Goal: Task Accomplishment & Management: Manage account settings

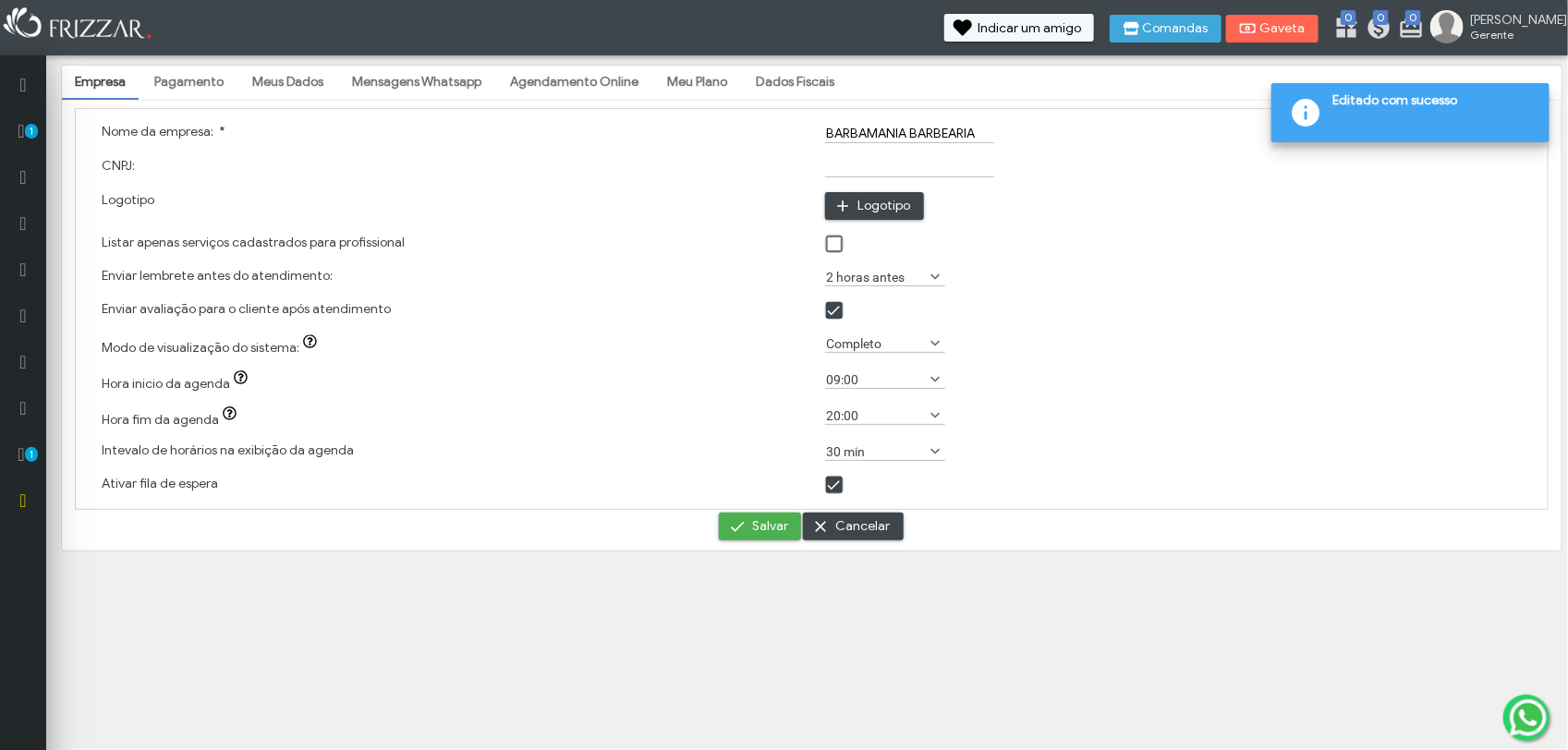
type input "R$ 1,00"
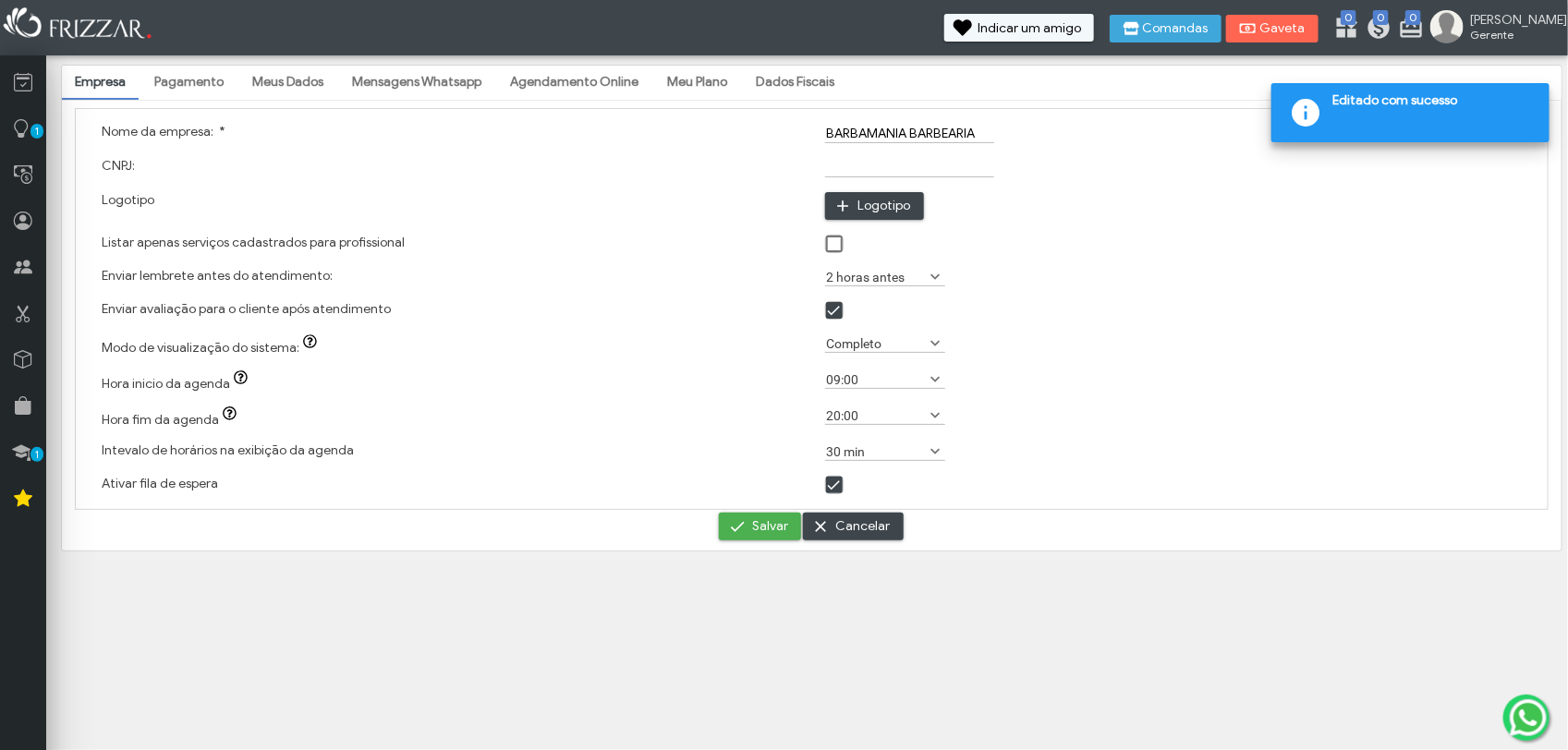
click at [176, 83] on link "Pagamento" at bounding box center [189, 82] width 96 height 31
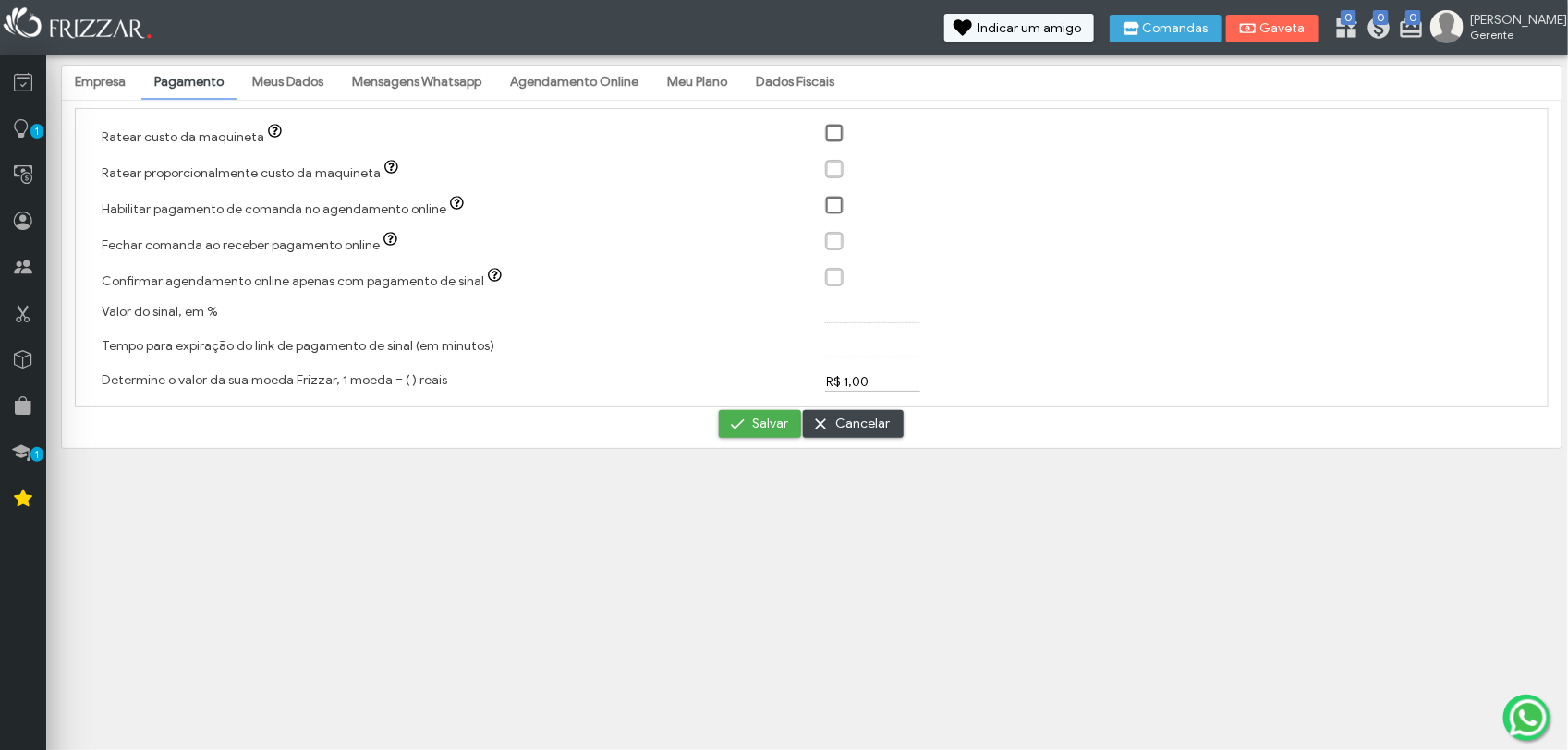
click at [450, 203] on icon "button" at bounding box center [456, 203] width 14 height 14
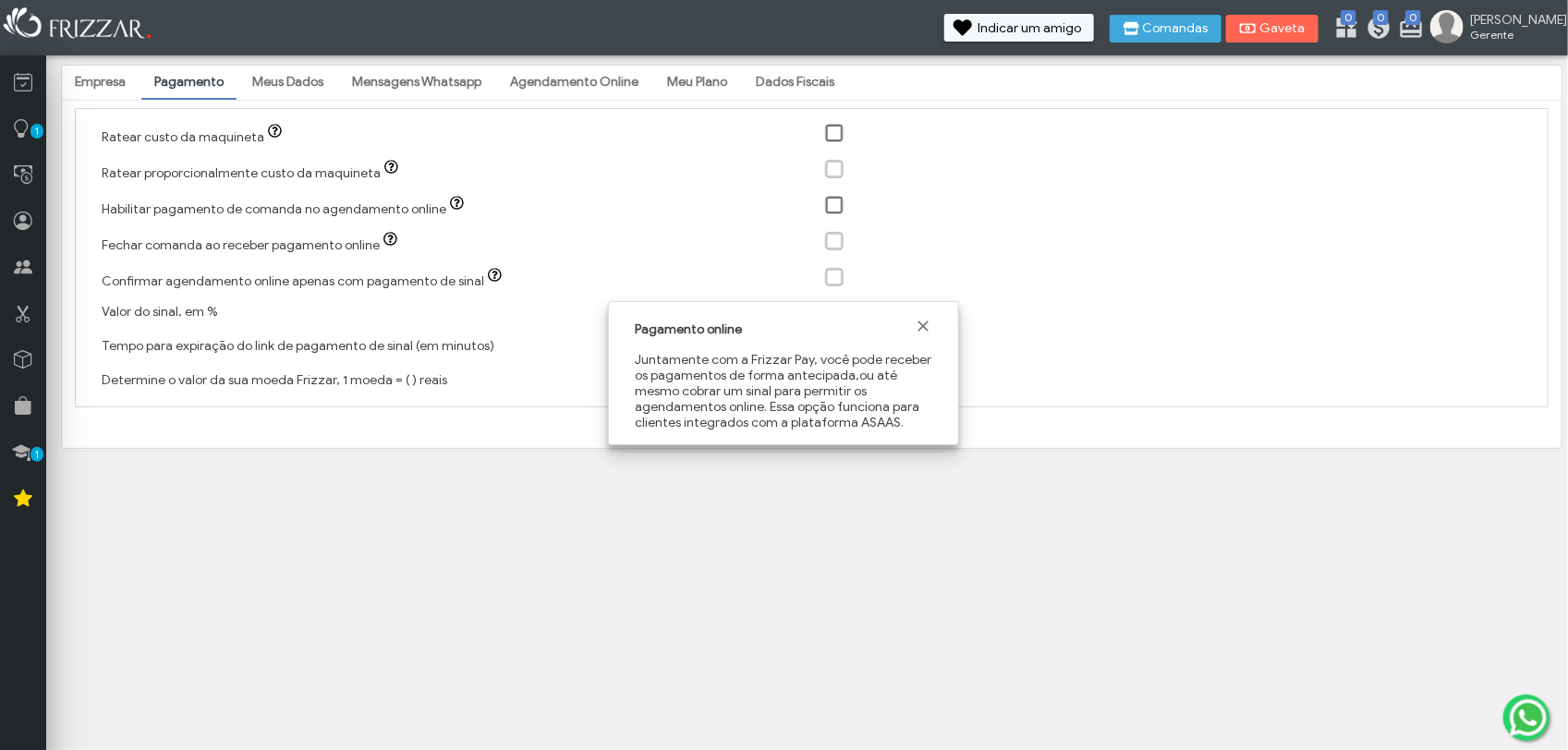
click at [399, 543] on body "ui-button MARCELO Gerente Minha Conta Home Treinamento Sair 0 0 0" at bounding box center [784, 375] width 1568 height 750
click at [923, 333] on span "Fechar" at bounding box center [922, 326] width 19 height 19
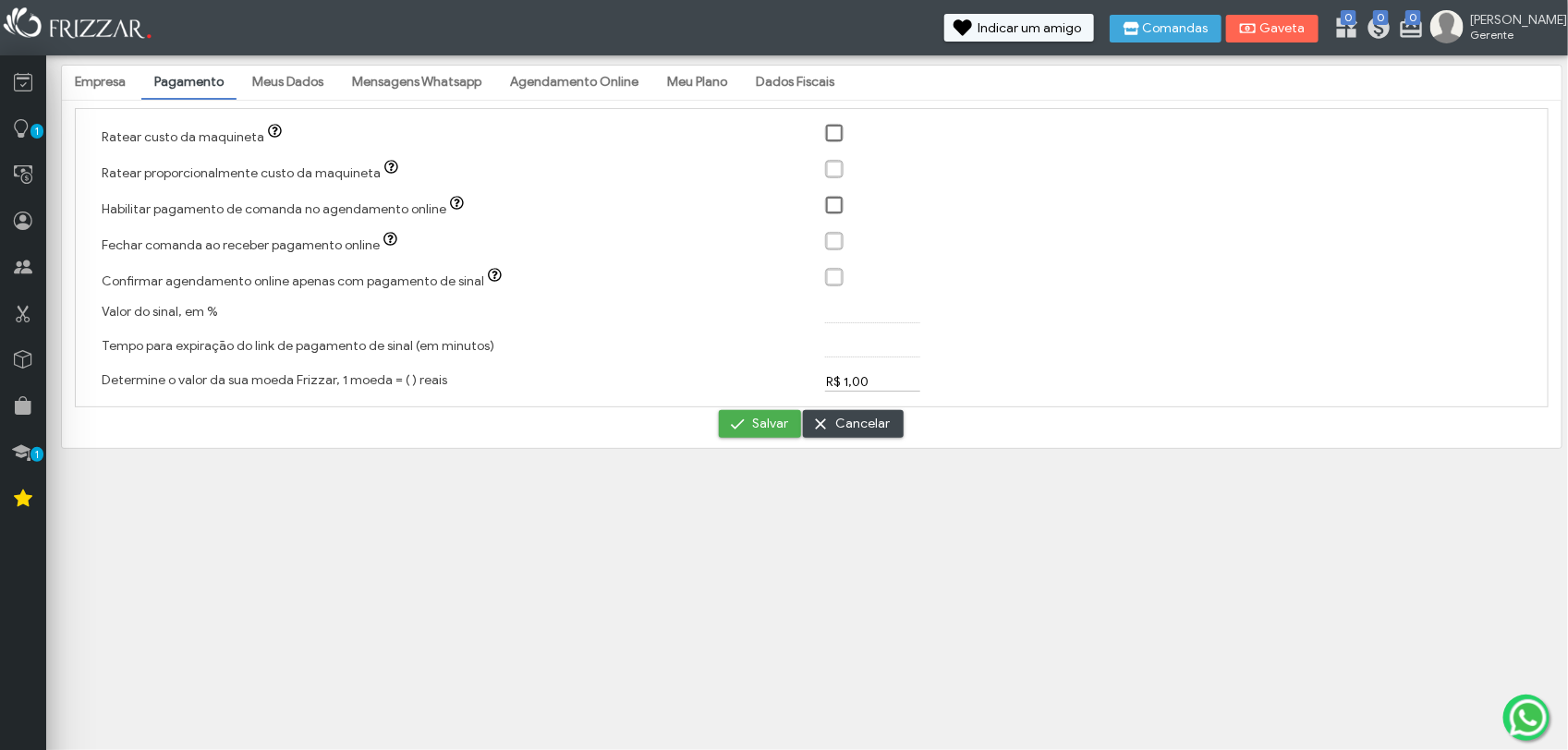
click at [270, 81] on link "Meus Dados" at bounding box center [288, 82] width 98 height 31
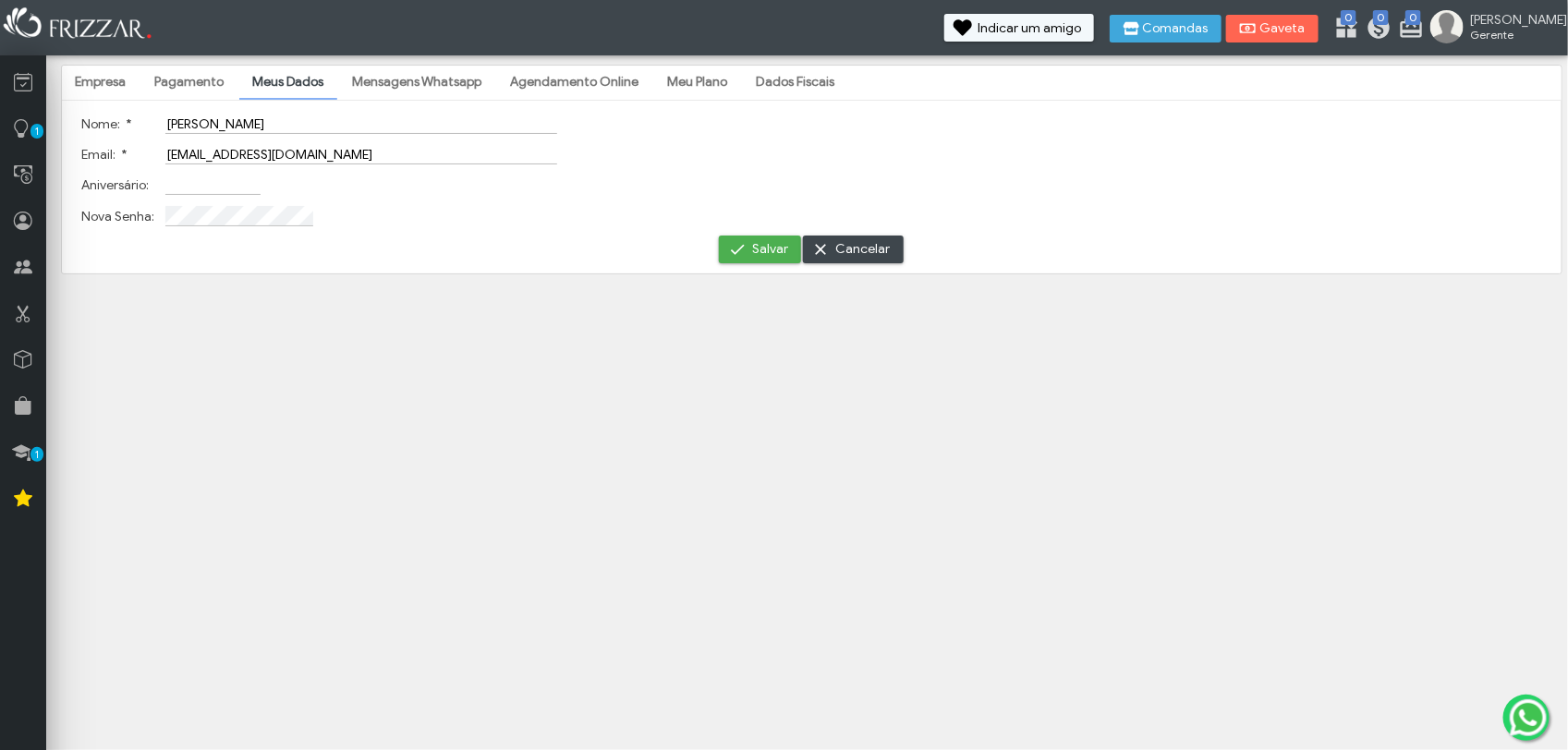
click at [389, 81] on link "Mensagens Whatsapp" at bounding box center [416, 82] width 155 height 31
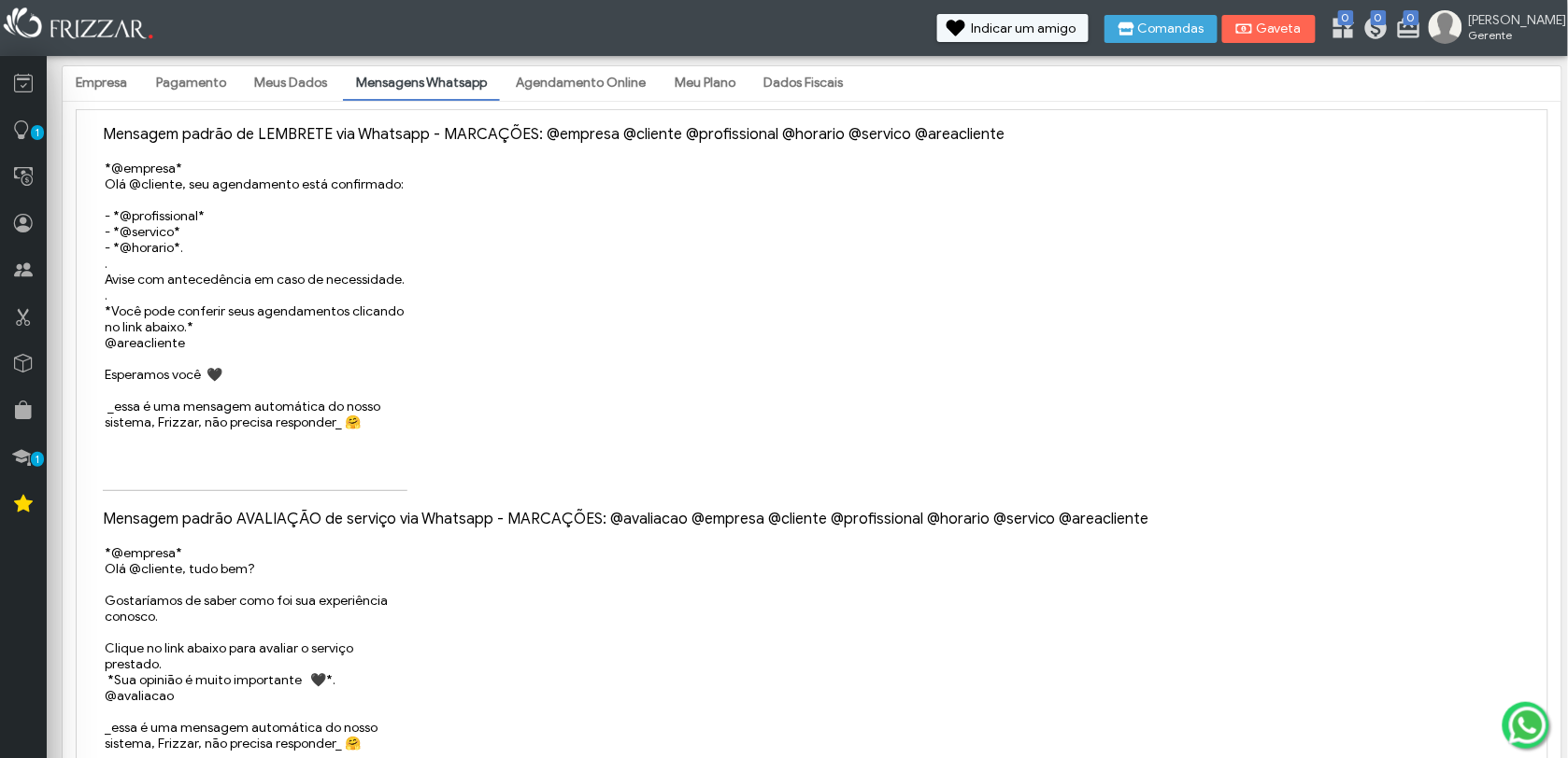
click at [560, 75] on link "Agendamento Online" at bounding box center [581, 83] width 156 height 32
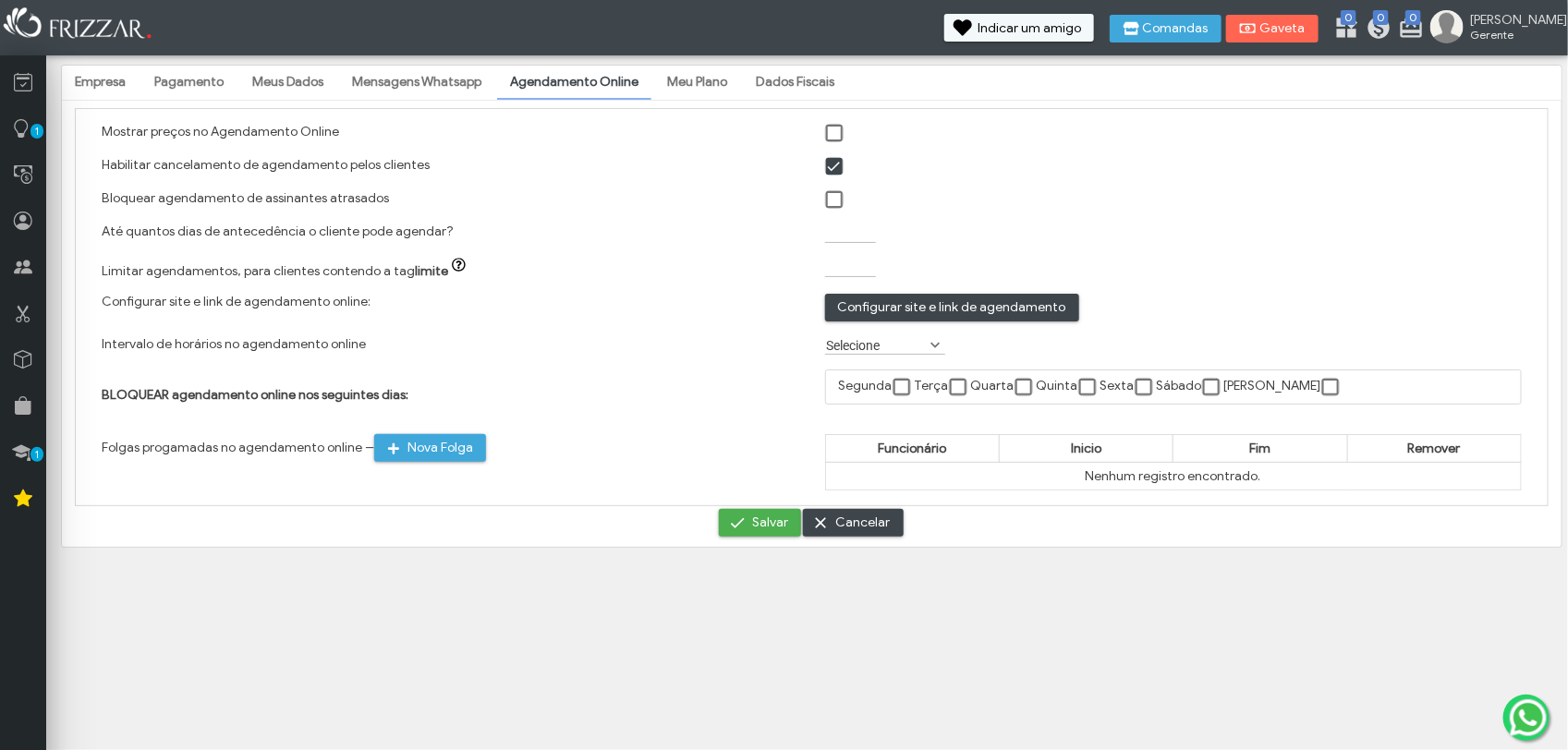
click at [719, 79] on link "Meu Plano" at bounding box center [697, 82] width 86 height 31
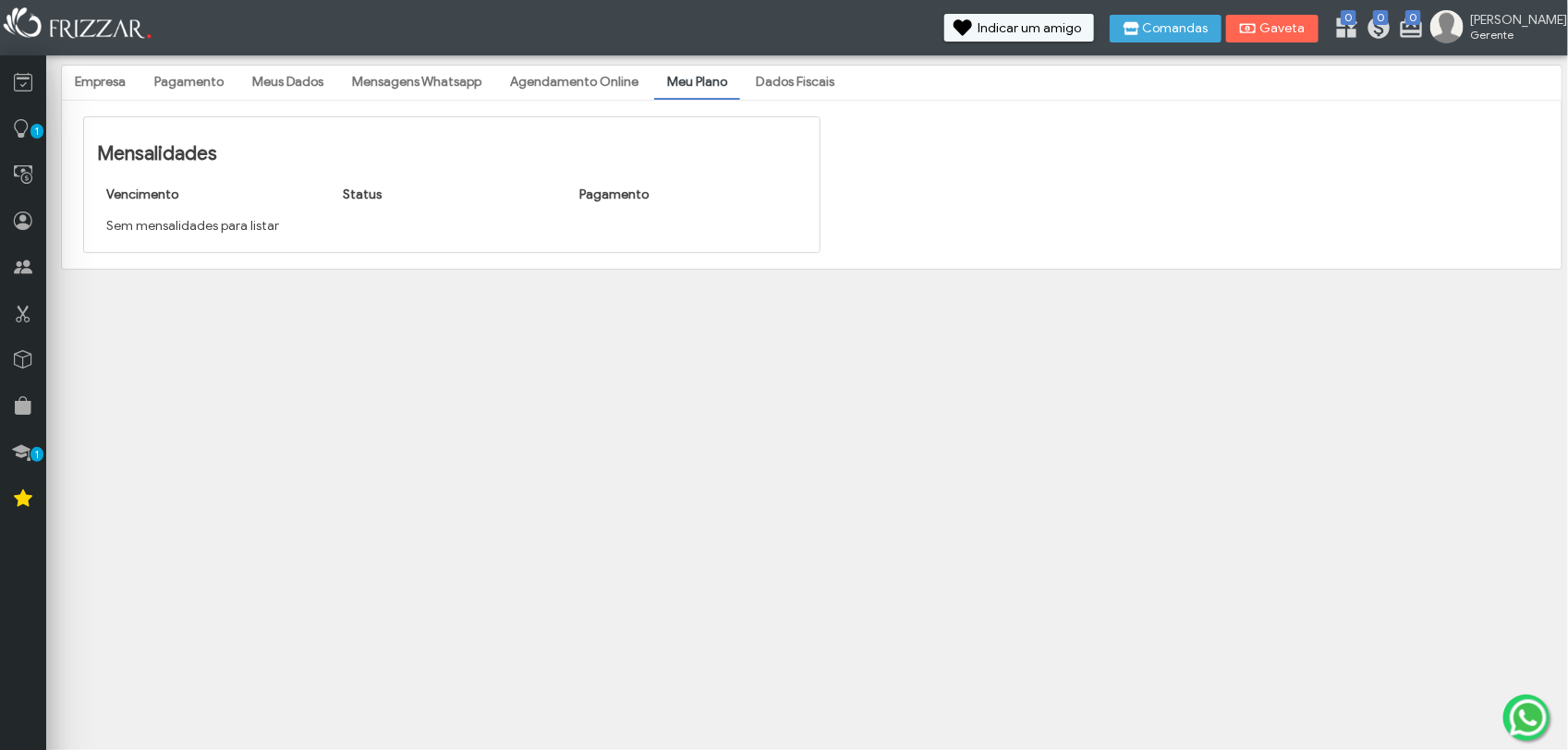
click at [761, 79] on link "Dados Fiscais" at bounding box center [795, 82] width 104 height 31
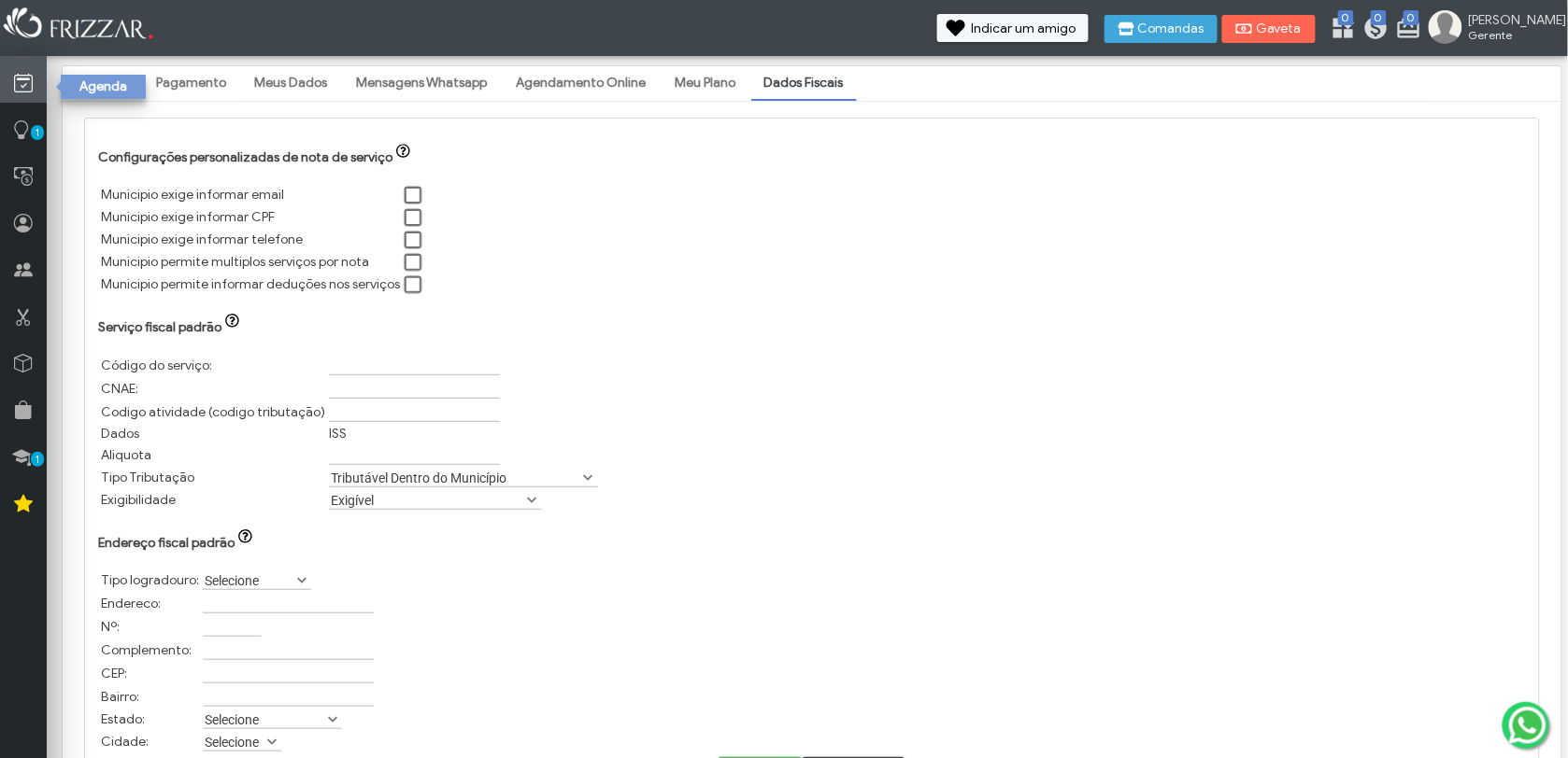
click at [31, 80] on icon at bounding box center [23, 84] width 19 height 24
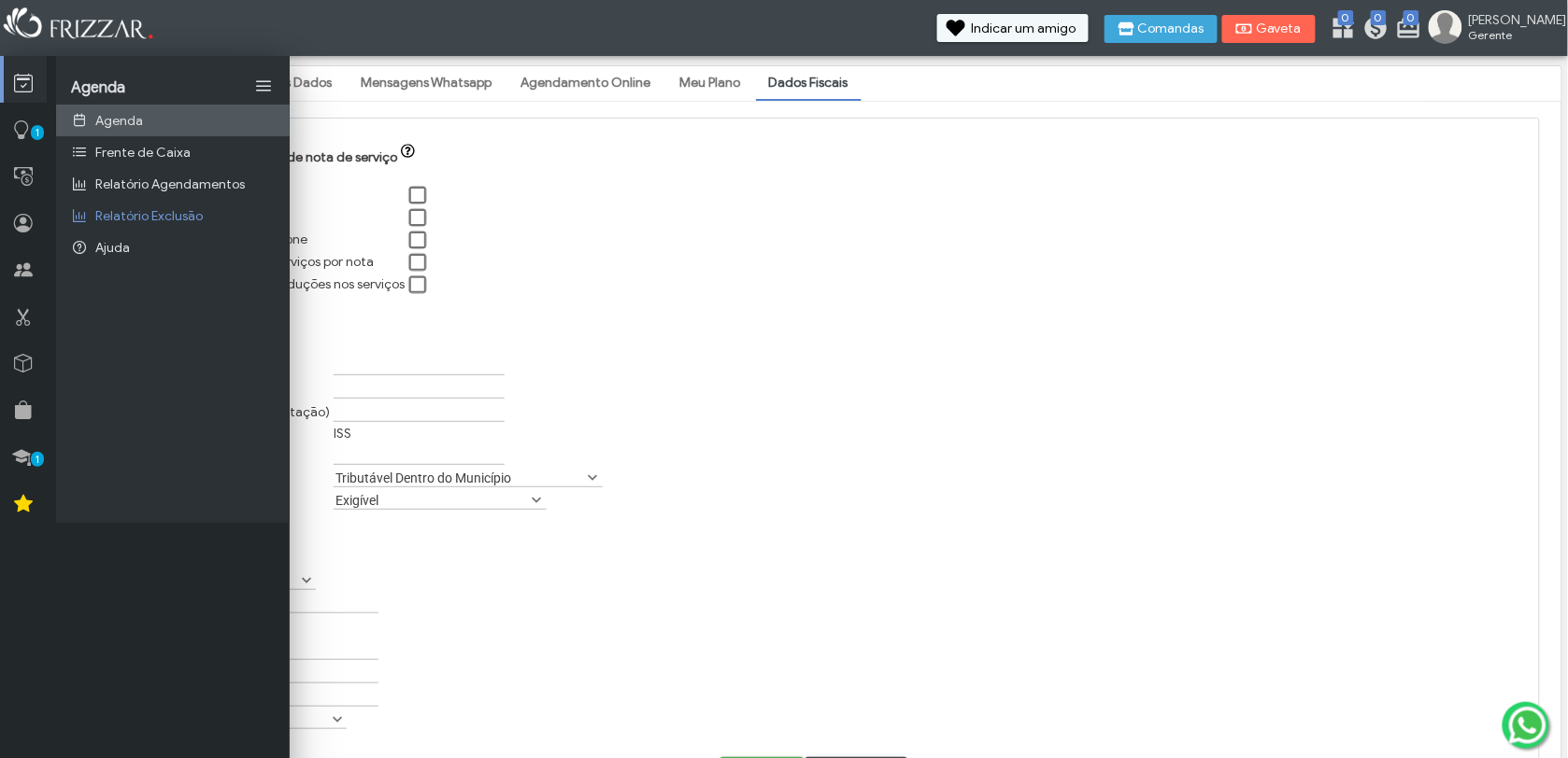
click at [156, 115] on link "Agenda" at bounding box center [173, 120] width 234 height 32
